Goal: Task Accomplishment & Management: Manage account settings

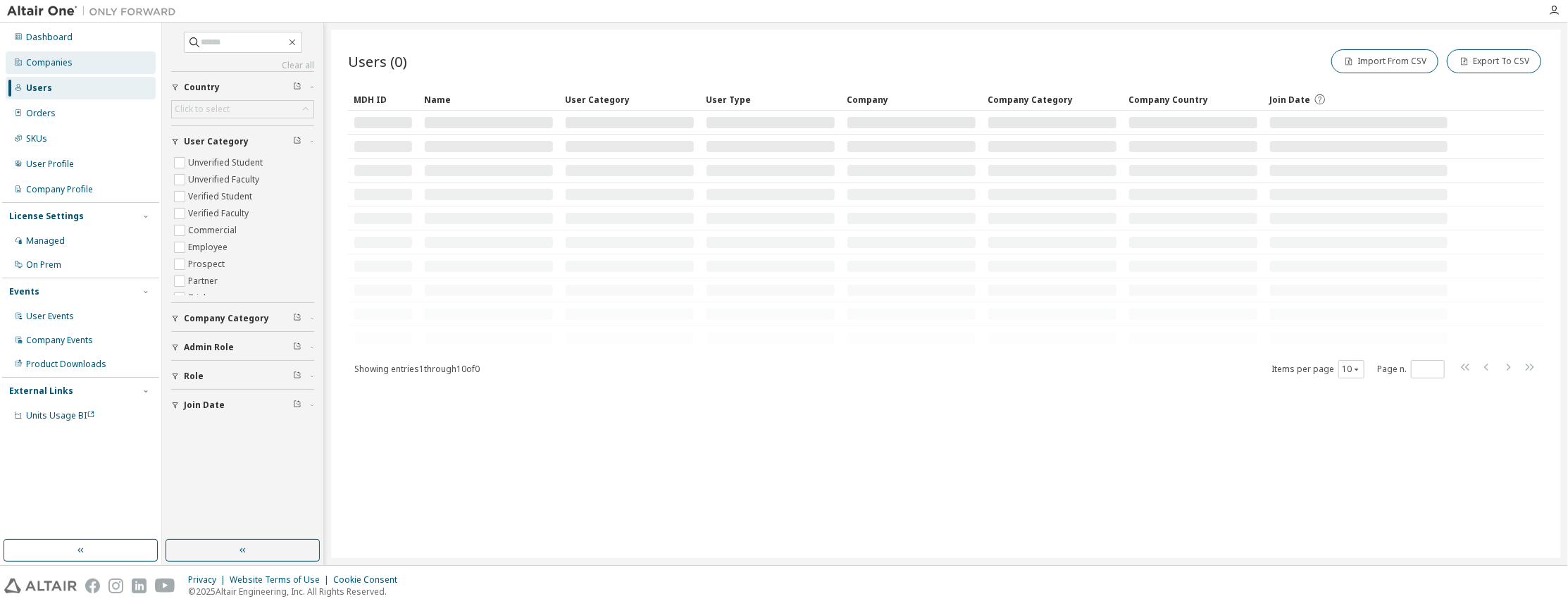
click at [58, 64] on div "Companies" at bounding box center [49, 62] width 47 height 11
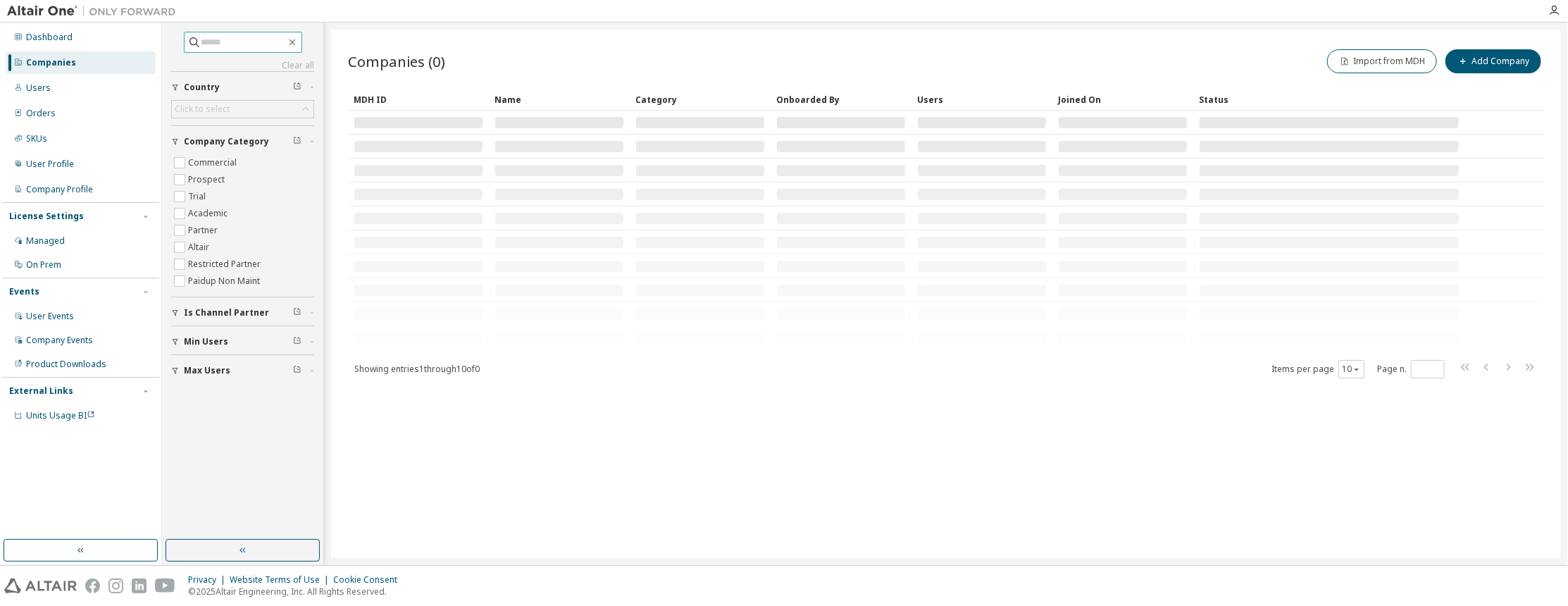
click at [217, 43] on input "text" at bounding box center [244, 43] width 84 height 14
type input "****"
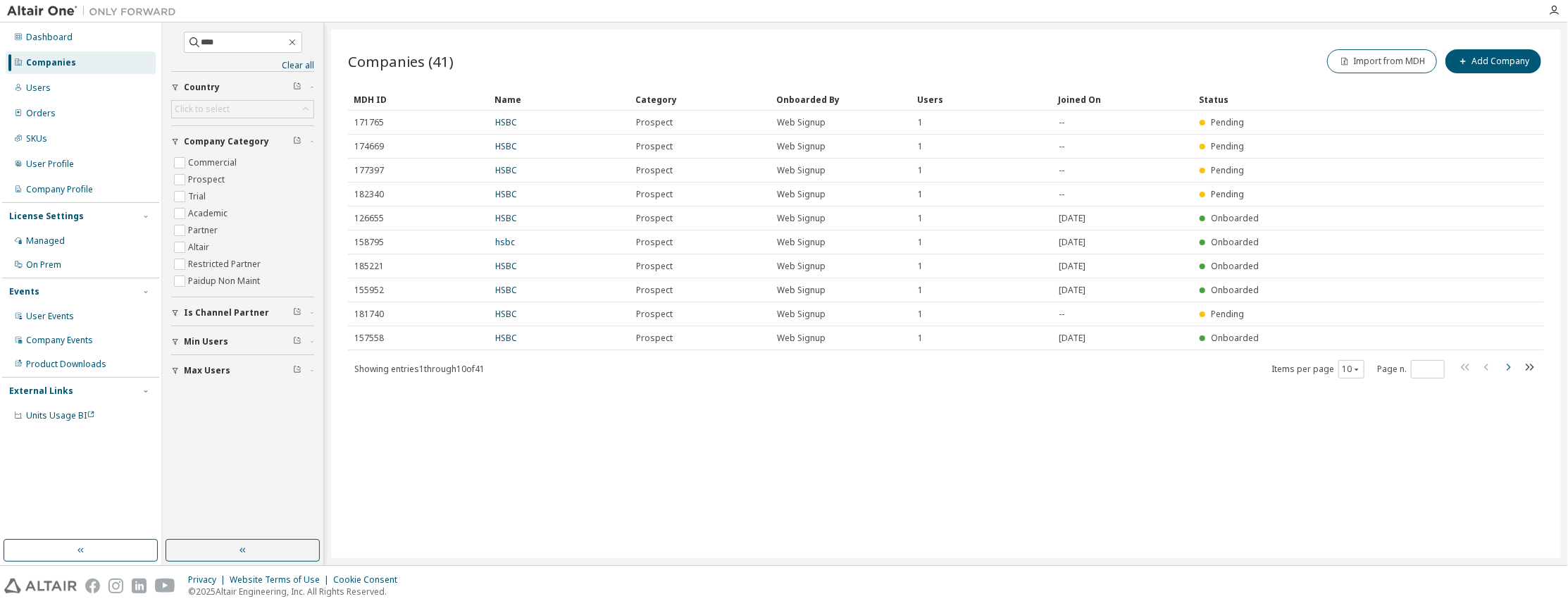
click at [1511, 365] on icon "button" at bounding box center [1508, 366] width 17 height 17
type input "*"
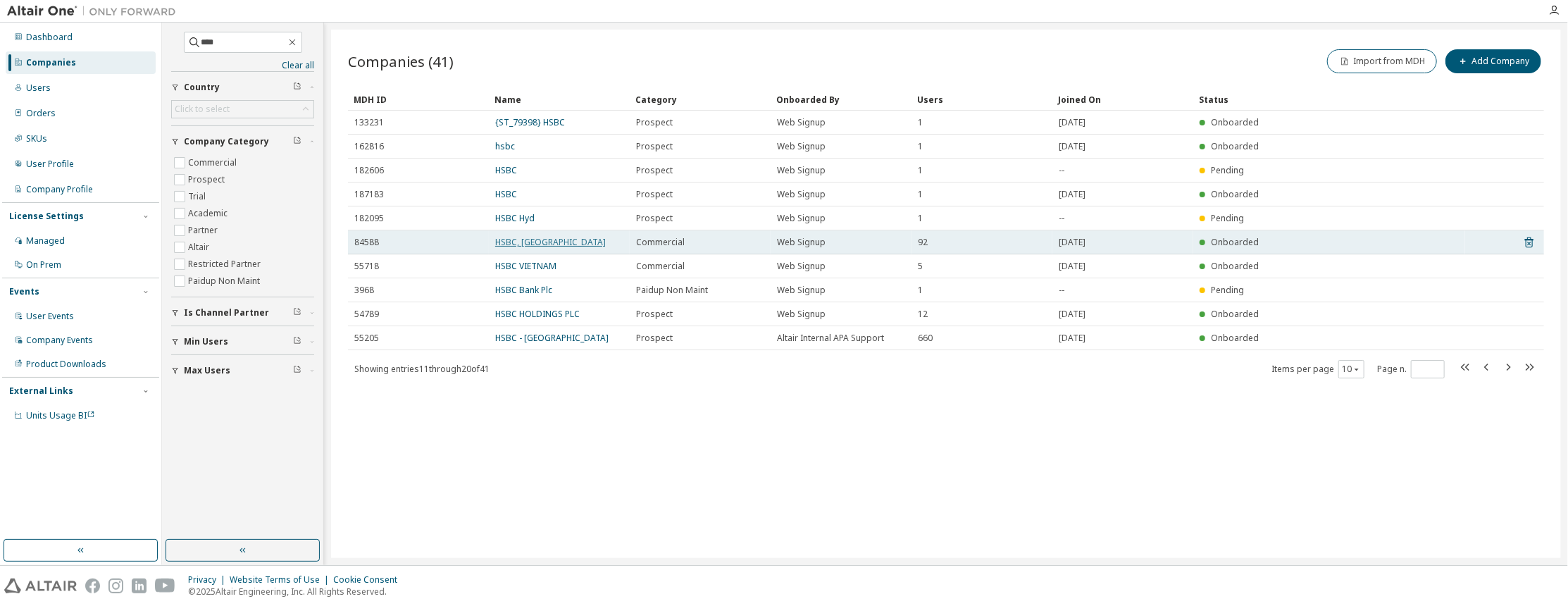
click at [524, 245] on link "HSBC, UK" at bounding box center [550, 242] width 111 height 12
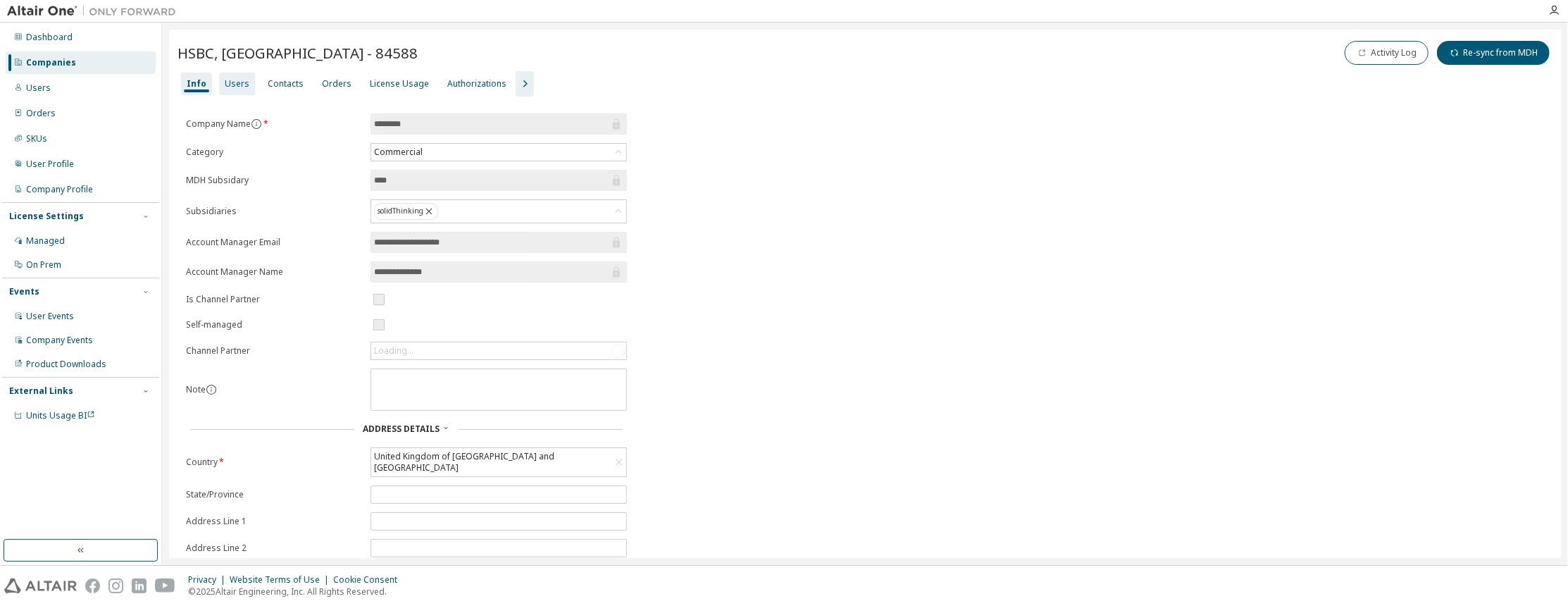
click at [228, 92] on div "Users" at bounding box center [237, 83] width 36 height 23
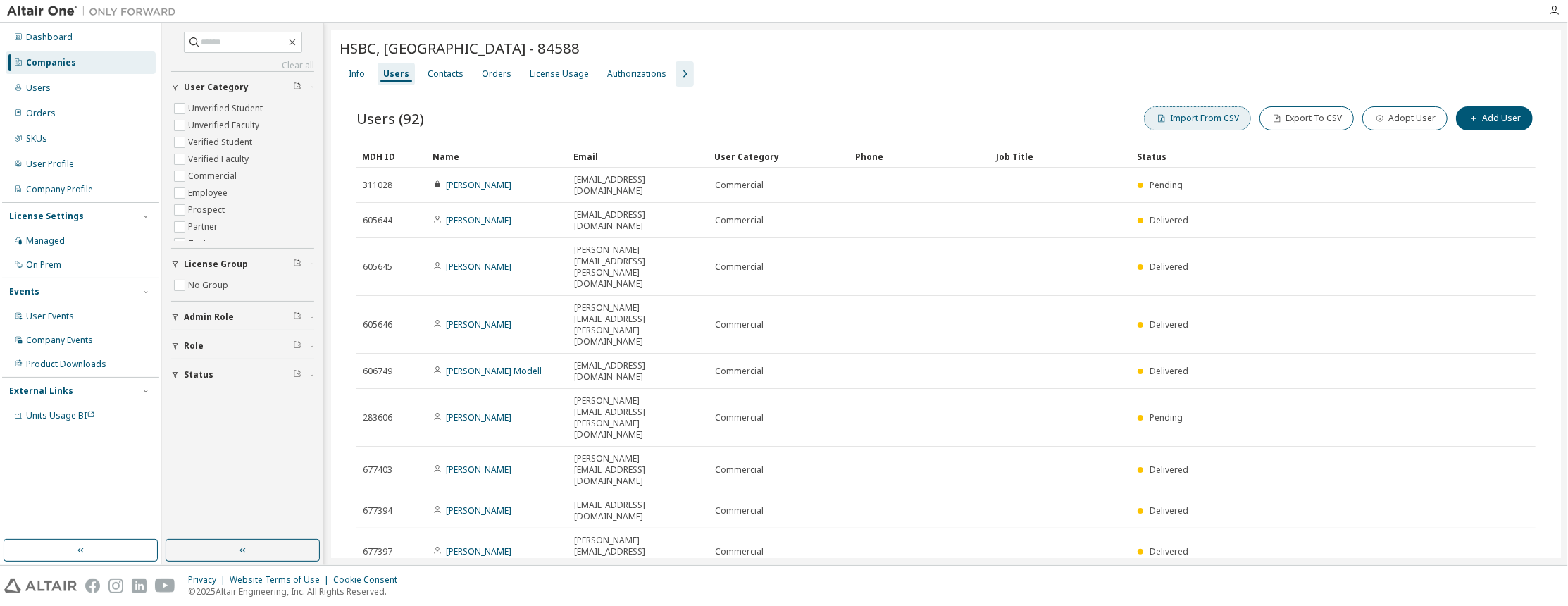
click at [1242, 117] on button "Import From CSV" at bounding box center [1198, 118] width 107 height 24
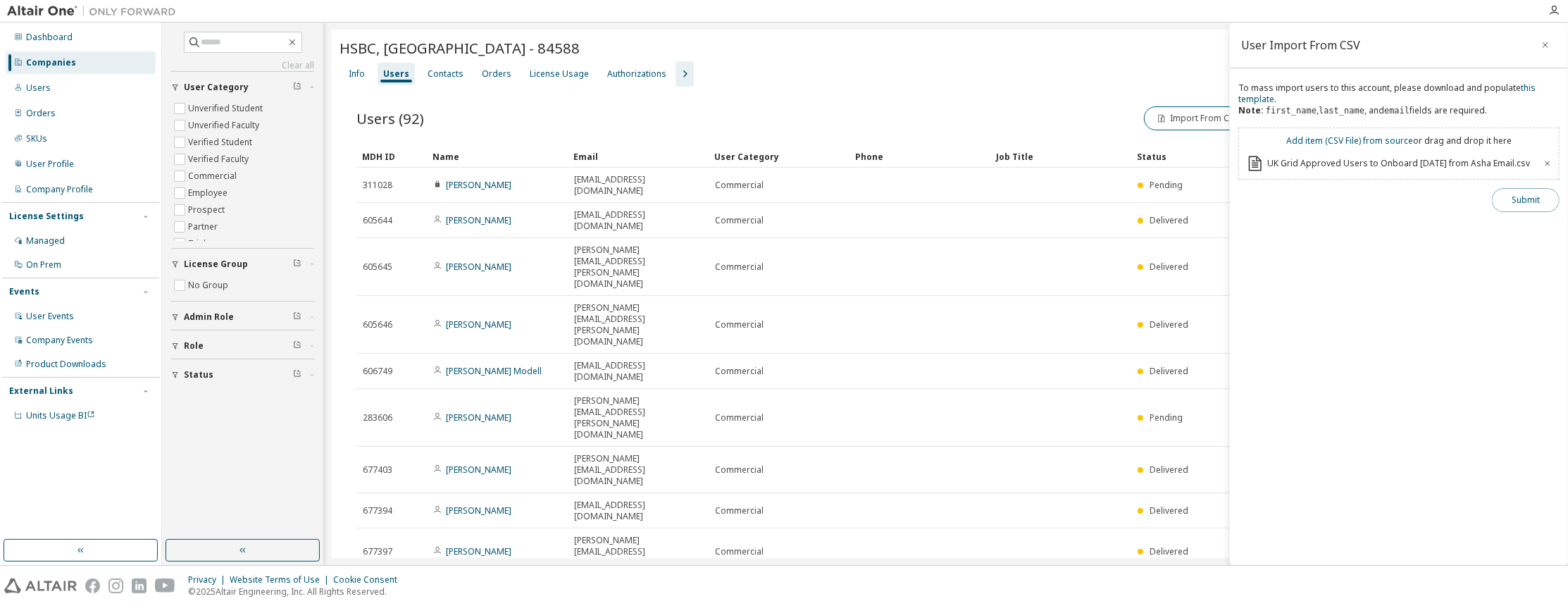
click at [1544, 199] on button "Submit" at bounding box center [1525, 200] width 67 height 24
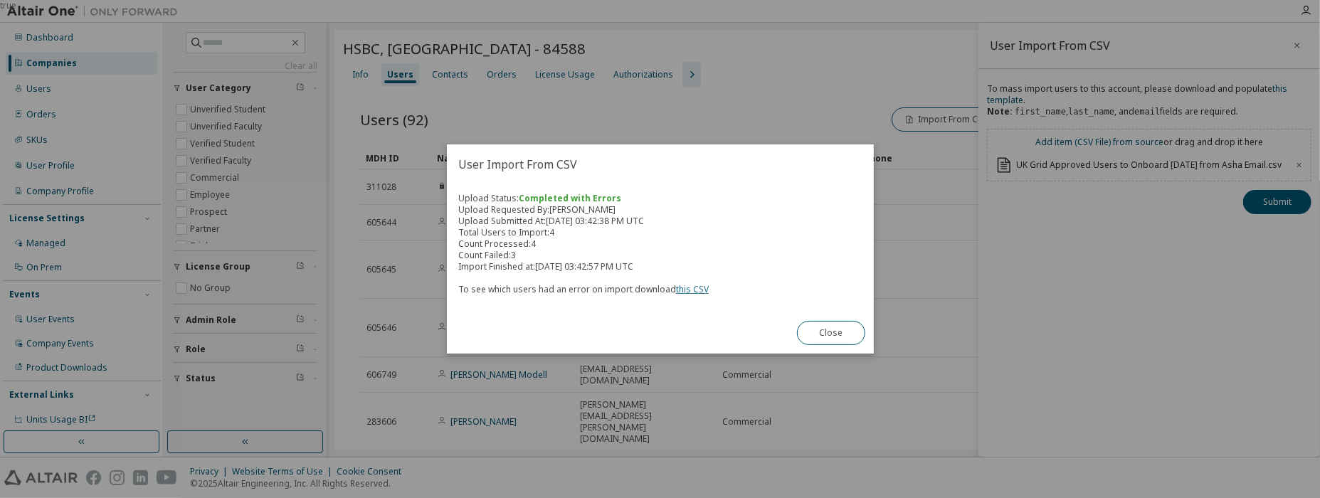
click at [689, 290] on link "this CSV" at bounding box center [692, 289] width 33 height 12
